Goal: Task Accomplishment & Management: Complete application form

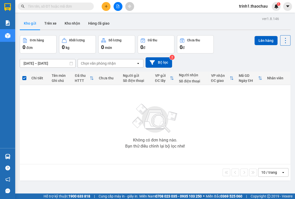
click at [79, 8] on input "text" at bounding box center [58, 7] width 60 height 6
click at [106, 7] on icon "plus" at bounding box center [106, 7] width 4 height 4
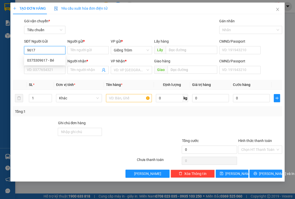
click at [48, 59] on div "0375309617 - Bé" at bounding box center [44, 60] width 35 height 6
type input "0375309617"
type input "Bé"
type input "0375309617"
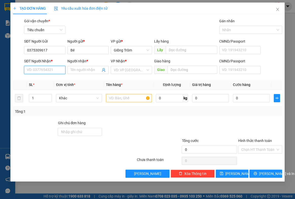
drag, startPoint x: 48, startPoint y: 66, endPoint x: 48, endPoint y: 69, distance: 3.3
click at [48, 67] on input "SĐT Người Nhận *" at bounding box center [44, 70] width 41 height 8
click at [47, 80] on div "0394106443 - Hoàng" at bounding box center [44, 80] width 35 height 6
type input "0394106443"
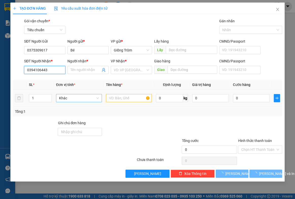
type input "Hoàng"
click at [70, 94] on span "Khác" at bounding box center [79, 98] width 40 height 8
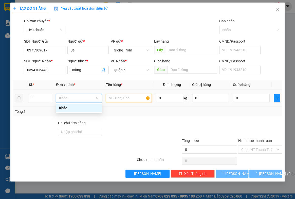
click at [132, 98] on input "text" at bounding box center [129, 98] width 46 height 8
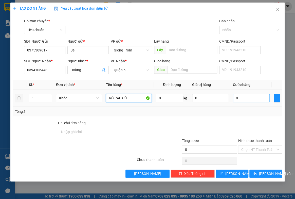
type input "RỔ RAU CỦ"
click at [246, 96] on input "0" at bounding box center [251, 98] width 37 height 8
type input "5"
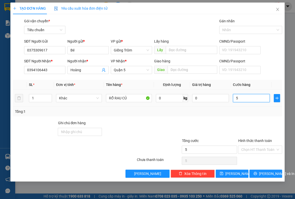
type input "50"
type input "5"
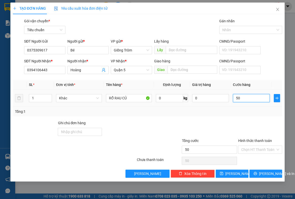
type input "5"
type input "0"
type input "04"
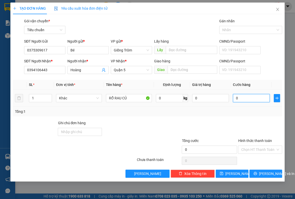
type input "4"
type input "045"
type input "45"
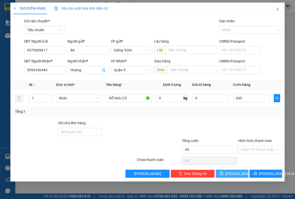
type input "45.000"
click at [234, 175] on span "[PERSON_NAME]" at bounding box center [238, 174] width 27 height 6
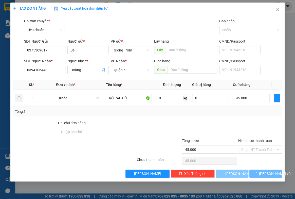
type input "0"
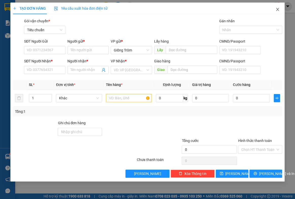
drag, startPoint x: 294, startPoint y: 171, endPoint x: 248, endPoint y: 1, distance: 176.4
click at [276, 9] on icon "close" at bounding box center [277, 9] width 3 height 3
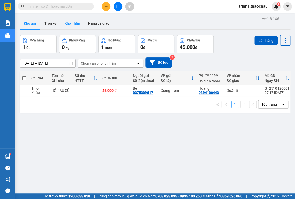
click at [76, 22] on button "Kho nhận" at bounding box center [72, 23] width 24 height 12
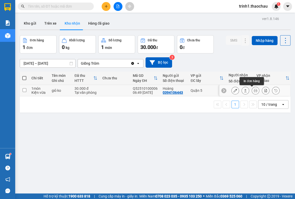
click at [253, 91] on icon at bounding box center [255, 91] width 4 height 4
click at [225, 88] on div at bounding box center [254, 90] width 71 height 11
click at [231, 90] on button at bounding box center [234, 90] width 7 height 9
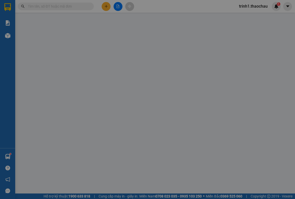
type input "0394106443"
type input "Hoàng"
type input "0375309617"
type input "Bé"
type input "30.000"
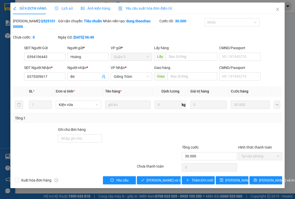
click at [60, 7] on span "Lịch sử" at bounding box center [64, 8] width 18 height 4
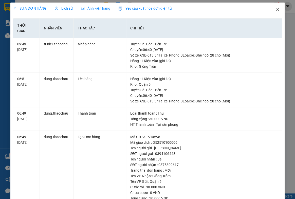
click at [275, 9] on icon "close" at bounding box center [277, 9] width 4 height 4
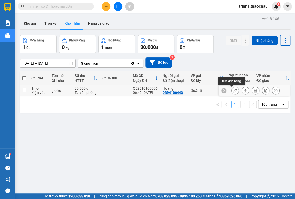
click at [233, 90] on icon at bounding box center [235, 91] width 4 height 4
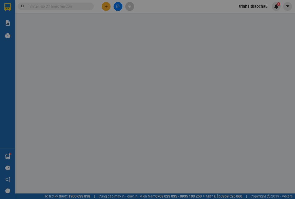
type input "0394106443"
type input "Hoàng"
type input "0375309617"
type input "Bé"
type input "30.000"
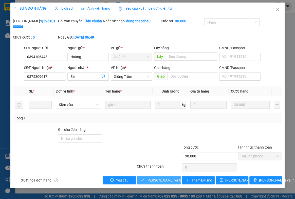
click at [146, 181] on button "[PERSON_NAME] và Giao hàng" at bounding box center [159, 180] width 44 height 8
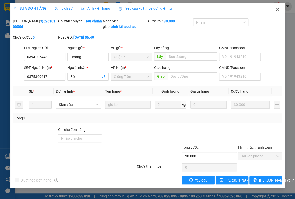
click at [276, 9] on icon "close" at bounding box center [277, 9] width 4 height 4
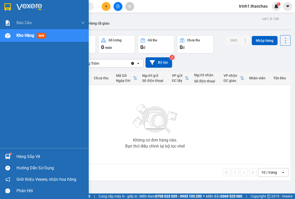
click at [21, 154] on div "Hàng sắp về" at bounding box center [50, 157] width 68 height 8
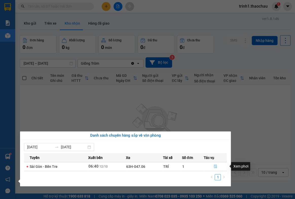
click at [215, 166] on icon "file-done" at bounding box center [215, 166] width 4 height 4
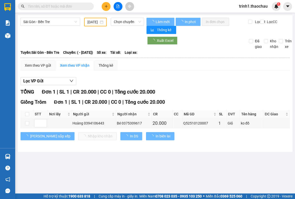
type input "[DATE]"
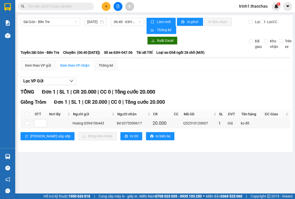
click at [174, 82] on div "Lọc VP Gửi" at bounding box center [154, 81] width 269 height 8
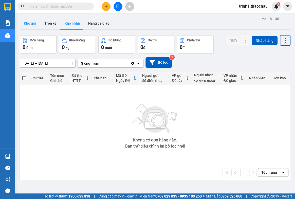
drag, startPoint x: 26, startPoint y: 25, endPoint x: 27, endPoint y: 28, distance: 3.2
click at [27, 25] on button "Kho gửi" at bounding box center [30, 23] width 20 height 12
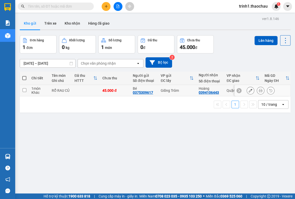
click at [76, 91] on td at bounding box center [86, 90] width 28 height 11
checkbox input "true"
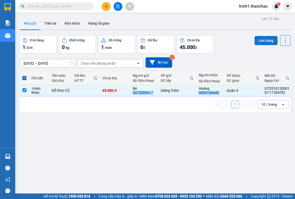
click at [256, 43] on button "Lên hàng" at bounding box center [265, 40] width 23 height 9
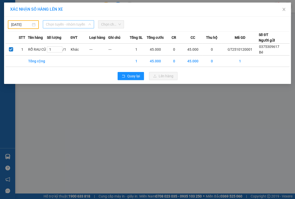
click at [64, 25] on span "Chọn tuyến - nhóm tuyến" at bounding box center [68, 24] width 45 height 8
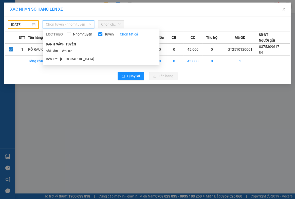
click at [33, 24] on div "[DATE]" at bounding box center [23, 25] width 24 height 6
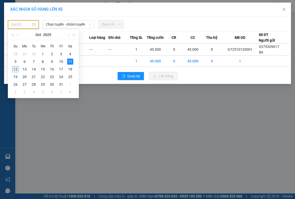
click at [14, 70] on div "12" at bounding box center [15, 69] width 6 height 6
type input "[DATE]"
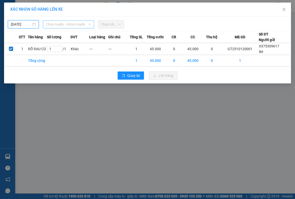
click at [63, 25] on span "Chọn tuyến - nhóm tuyến" at bounding box center [68, 24] width 45 height 8
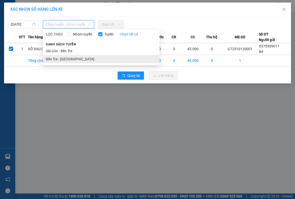
click at [69, 60] on li "Bến Tre - [GEOGRAPHIC_DATA]" at bounding box center [101, 59] width 116 height 8
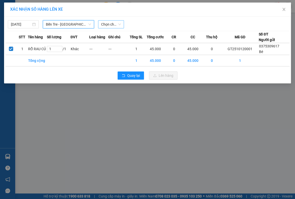
drag, startPoint x: 109, startPoint y: 24, endPoint x: 110, endPoint y: 27, distance: 3.0
click at [110, 24] on span "Chọn chuyến" at bounding box center [111, 24] width 20 height 8
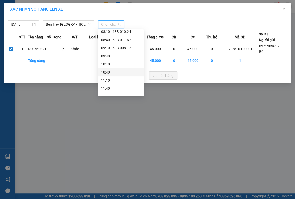
scroll to position [23, 0]
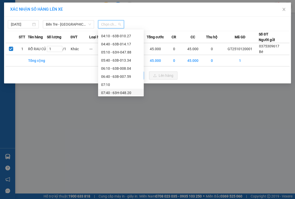
click at [117, 94] on div "07:40 - 63H-048.20" at bounding box center [120, 93] width 39 height 6
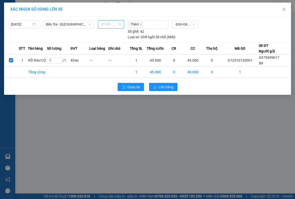
drag, startPoint x: 119, startPoint y: 27, endPoint x: 119, endPoint y: 36, distance: 8.9
click at [120, 27] on span "07:40 - 63H-048.20" at bounding box center [111, 24] width 20 height 8
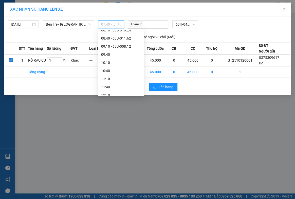
scroll to position [70, 0]
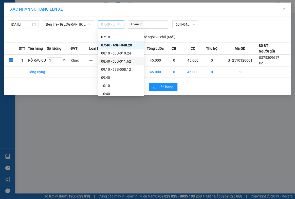
click at [121, 60] on div "08:40 - 63B-011.62" at bounding box center [120, 61] width 39 height 6
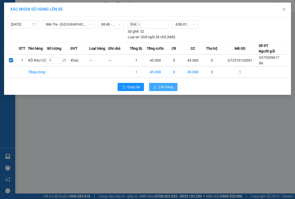
click at [166, 90] on button "Lên hàng" at bounding box center [163, 87] width 28 height 8
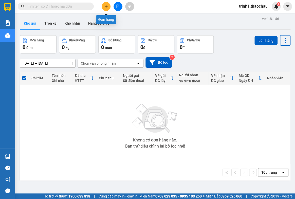
click at [109, 8] on button at bounding box center [105, 6] width 9 height 9
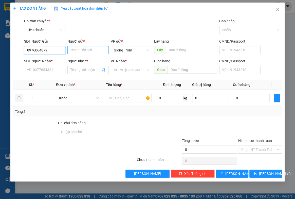
type input "0976064879"
click at [91, 50] on input "Người gửi *" at bounding box center [87, 50] width 41 height 8
type input "L"
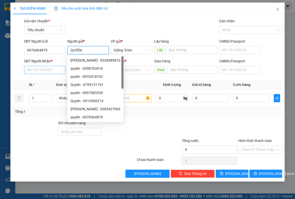
type input "QUYÊN"
click at [48, 69] on input "SĐT Người Nhận *" at bounding box center [44, 70] width 41 height 8
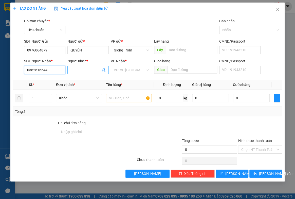
type input "0362616544"
click at [81, 68] on input "Người nhận *" at bounding box center [85, 70] width 30 height 6
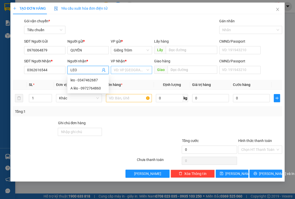
type input "LEO"
drag, startPoint x: 125, startPoint y: 68, endPoint x: 124, endPoint y: 72, distance: 3.6
click at [124, 68] on input "search" at bounding box center [130, 70] width 32 height 8
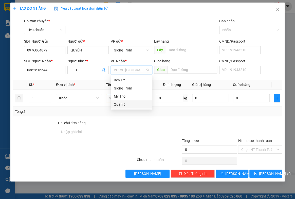
click at [121, 104] on div "Quận 5" at bounding box center [131, 104] width 35 height 6
click at [69, 93] on div "Khác" at bounding box center [79, 98] width 46 height 10
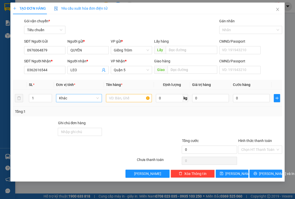
click at [73, 99] on span "Khác" at bounding box center [79, 98] width 40 height 8
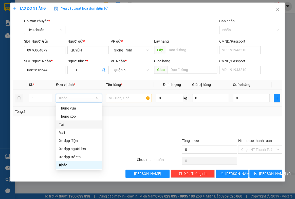
click at [63, 123] on div "Túi" at bounding box center [79, 124] width 40 height 6
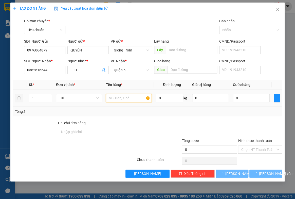
click at [121, 99] on input "text" at bounding box center [129, 98] width 46 height 8
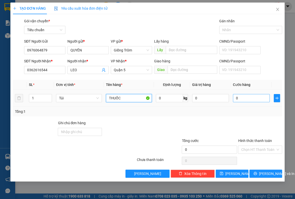
type input "THUỐC"
click at [249, 98] on input "0" at bounding box center [251, 98] width 37 height 8
type input "2"
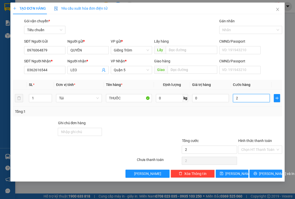
type input "20"
type input "20.000"
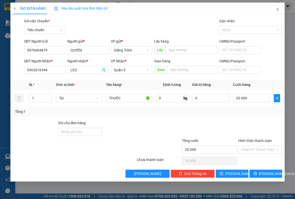
drag, startPoint x: 253, startPoint y: 150, endPoint x: 254, endPoint y: 153, distance: 3.6
click at [254, 150] on input "Hình thức thanh toán" at bounding box center [258, 150] width 34 height 8
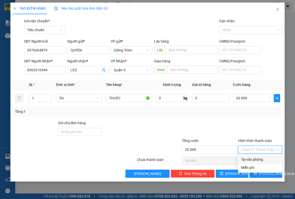
click at [254, 156] on div "Tại văn phòng" at bounding box center [260, 159] width 38 height 6
click at [254, 156] on div "Chọn HT Thanh Toán" at bounding box center [259, 160] width 45 height 10
type input "0"
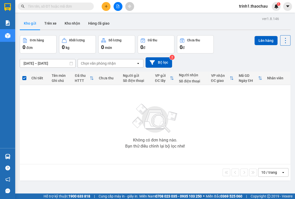
click at [34, 23] on button "Kho gửi" at bounding box center [30, 23] width 20 height 12
click at [109, 4] on button at bounding box center [105, 6] width 9 height 9
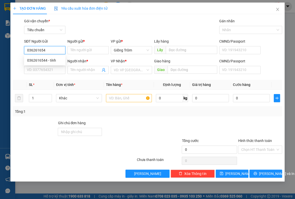
type input "0362616544"
click at [48, 60] on div "0362616544 - tính" at bounding box center [44, 60] width 35 height 6
type input "tính"
type input "0362616544"
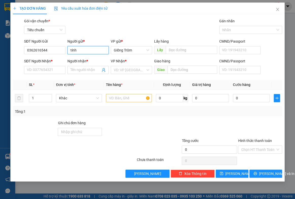
drag, startPoint x: 78, startPoint y: 49, endPoint x: 70, endPoint y: 49, distance: 8.4
click at [70, 49] on input "tính" at bounding box center [87, 50] width 41 height 8
type input "LEO"
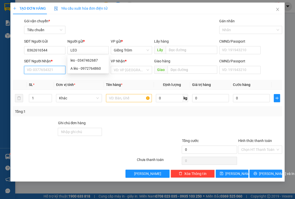
click at [47, 70] on input "SĐT Người Nhận *" at bounding box center [44, 70] width 41 height 8
click at [43, 81] on div "0976064879 - quyên" at bounding box center [44, 80] width 35 height 6
type input "0976064879"
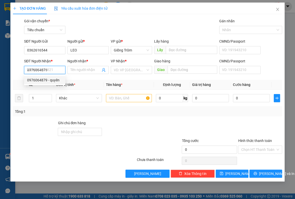
type input "quyên"
drag, startPoint x: 47, startPoint y: 70, endPoint x: 18, endPoint y: 68, distance: 28.7
click at [18, 68] on div "SĐT Người Nhận * 0976064879 Người nhận * quyên VP Nhận * Giồng Trôm Giao hàng G…" at bounding box center [147, 67] width 270 height 18
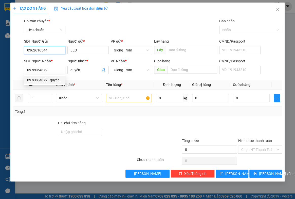
click at [49, 51] on input "0362616544" at bounding box center [44, 50] width 41 height 8
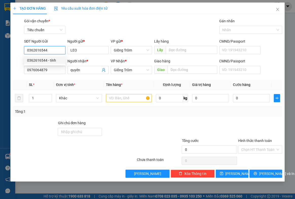
paste input "976064879"
type input "0976064879"
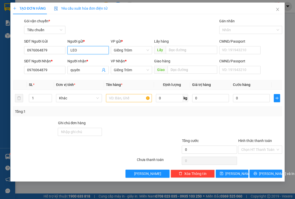
click at [80, 50] on input "LEO" at bounding box center [87, 50] width 41 height 8
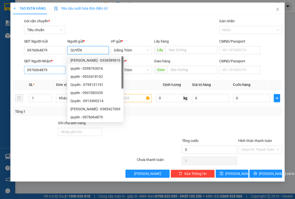
type input "QUYÊN"
click at [49, 68] on input "0976064879" at bounding box center [44, 70] width 41 height 8
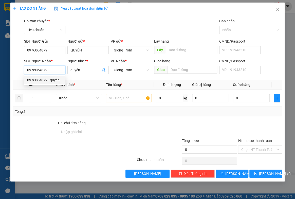
drag, startPoint x: 49, startPoint y: 68, endPoint x: 16, endPoint y: 71, distance: 32.3
click at [16, 71] on div "SĐT Người Nhận * 0976064879 Người nhận * quyên VP Nhận * Giồng Trôm Giao hàng G…" at bounding box center [147, 67] width 270 height 18
click at [40, 71] on input "SĐT Người Nhận *" at bounding box center [44, 70] width 41 height 8
type input "0362616544"
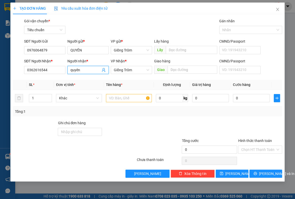
click at [92, 69] on input "quyên" at bounding box center [85, 70] width 30 height 6
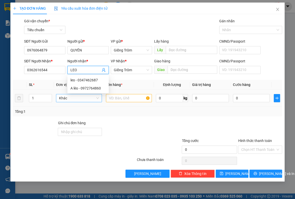
click at [80, 97] on span "Khác" at bounding box center [79, 98] width 40 height 8
type input "LEO"
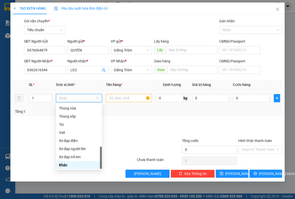
type input "T"
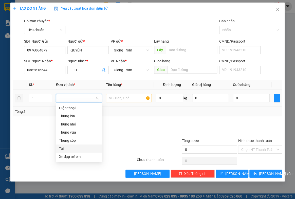
click at [66, 148] on div "Túi" at bounding box center [79, 149] width 40 height 6
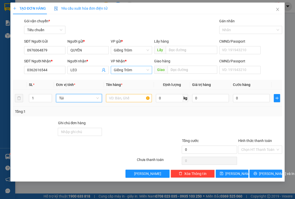
click at [139, 69] on span "Giồng Trôm" at bounding box center [131, 70] width 35 height 8
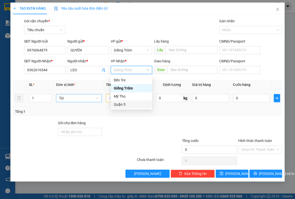
click at [122, 104] on div "Quận 5" at bounding box center [131, 104] width 35 height 6
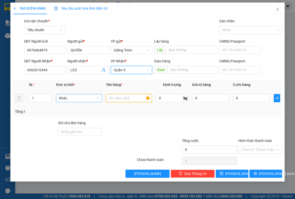
click at [116, 97] on input "text" at bounding box center [129, 98] width 46 height 8
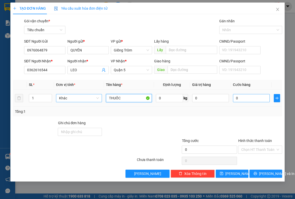
type input "THUỐC"
click at [254, 102] on input "0" at bounding box center [251, 98] width 37 height 8
type input "2"
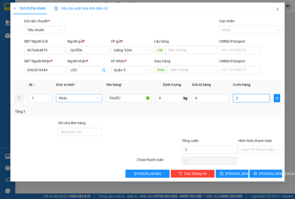
type input "20"
type input "20.000"
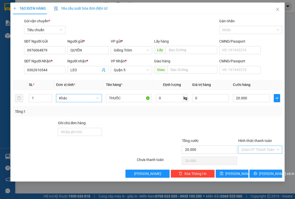
click at [247, 147] on input "Hình thức thanh toán" at bounding box center [258, 150] width 34 height 8
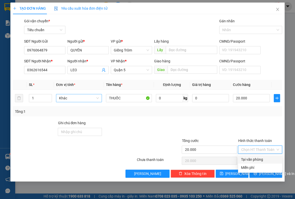
click at [252, 158] on div "Tại văn phòng" at bounding box center [260, 159] width 38 height 6
type input "0"
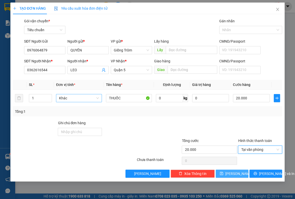
click at [237, 173] on span "[PERSON_NAME]" at bounding box center [238, 174] width 27 height 6
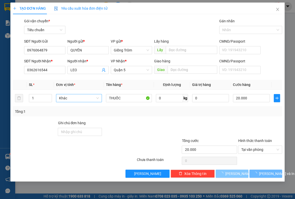
type input "0"
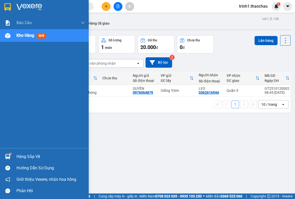
click at [32, 152] on div "Hàng sắp về Hướng dẫn sử dụng Giới thiệu Vexere, nhận hoa hồng Phản hồi" at bounding box center [44, 172] width 89 height 48
click at [32, 154] on div "Hàng sắp về" at bounding box center [50, 157] width 68 height 8
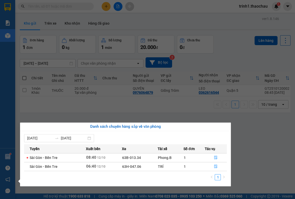
click at [285, 131] on section "Kết quả tìm kiếm ( 0 ) Bộ lọc No Data trinh1.thaochau 1 Báo cáo Báo cáo dòng ti…" at bounding box center [147, 99] width 295 height 199
drag, startPoint x: 285, startPoint y: 131, endPoint x: 280, endPoint y: 126, distance: 7.2
click at [285, 131] on div "ver 1.8.146 Kho gửi Trên xe Kho nhận Hàng đã giao Đơn hàng 1 đơn Khối lượng 0 k…" at bounding box center [155, 114] width 274 height 199
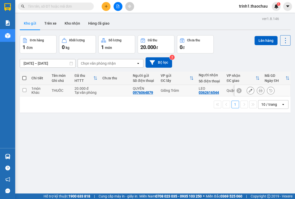
click at [229, 90] on div "Quận 5" at bounding box center [242, 90] width 33 height 4
checkbox input "true"
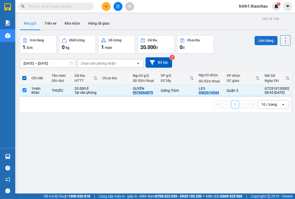
click at [257, 37] on button "Lên hàng" at bounding box center [265, 40] width 23 height 9
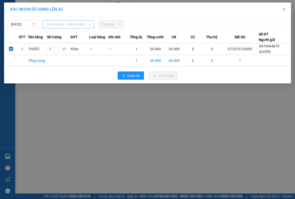
click at [69, 24] on span "Chọn tuyến - nhóm tuyến" at bounding box center [68, 24] width 45 height 8
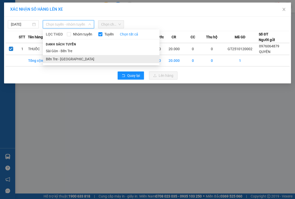
click at [63, 61] on li "Bến Tre - [GEOGRAPHIC_DATA]" at bounding box center [101, 59] width 116 height 8
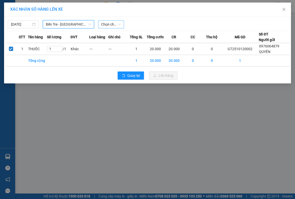
click at [107, 26] on span "Chọn chuyến" at bounding box center [111, 24] width 20 height 8
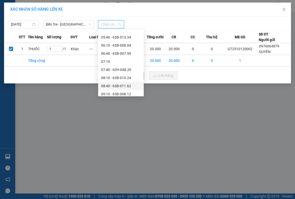
scroll to position [69, 0]
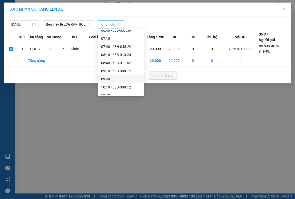
drag, startPoint x: 213, startPoint y: 123, endPoint x: 279, endPoint y: 10, distance: 131.1
click at [214, 121] on div "XÁC NHẬN SỐ HÀNG LÊN XE [DATE] Bến Tre - [GEOGRAPHIC_DATA] LỌC THEO Nhóm tuyến …" at bounding box center [147, 99] width 295 height 199
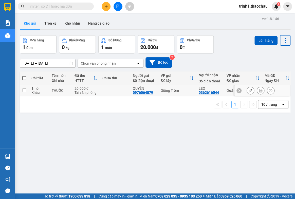
click at [65, 95] on td "THUỐC" at bounding box center [60, 90] width 23 height 11
checkbox input "true"
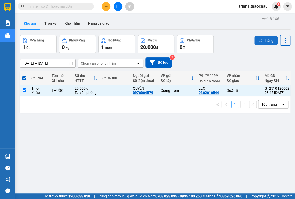
click at [262, 40] on button "Lên hàng" at bounding box center [265, 40] width 23 height 9
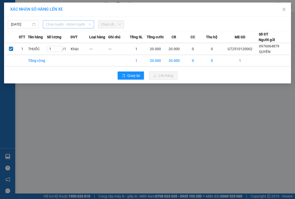
click at [59, 24] on span "Chọn tuyến - nhóm tuyến" at bounding box center [68, 24] width 45 height 8
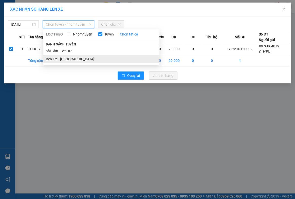
click at [55, 56] on li "Bến Tre - [GEOGRAPHIC_DATA]" at bounding box center [101, 59] width 116 height 8
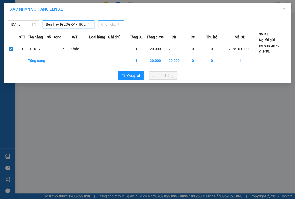
click at [107, 26] on span "Chọn chuyến" at bounding box center [111, 24] width 20 height 8
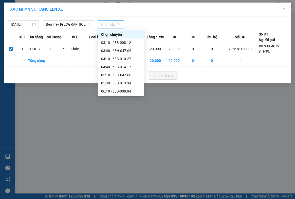
scroll to position [69, 0]
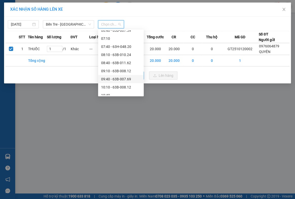
click at [117, 78] on div "09:40 - 63B-007.69" at bounding box center [120, 79] width 39 height 6
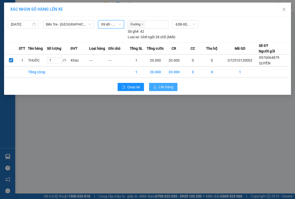
click at [157, 87] on button "Lên hàng" at bounding box center [163, 87] width 28 height 8
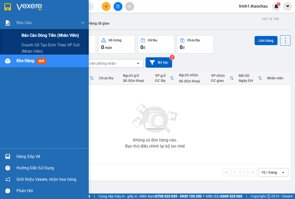
click at [22, 33] on span "Báo cáo dòng tiền (nhân viên)" at bounding box center [50, 35] width 57 height 6
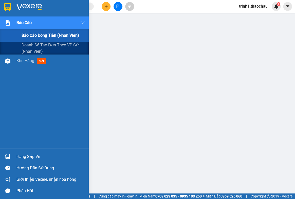
click at [30, 36] on span "Báo cáo dòng tiền (nhân viên)" at bounding box center [50, 35] width 57 height 6
